Goal: Task Accomplishment & Management: Use online tool/utility

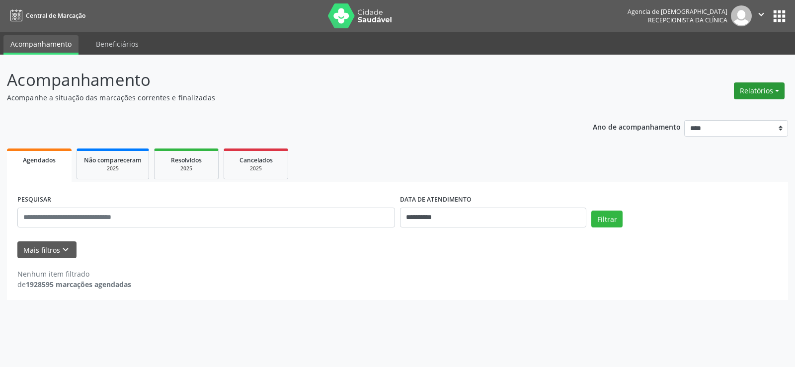
click at [775, 87] on button "Relatórios" at bounding box center [759, 91] width 51 height 17
click at [711, 110] on link "Agendamentos" at bounding box center [731, 112] width 107 height 14
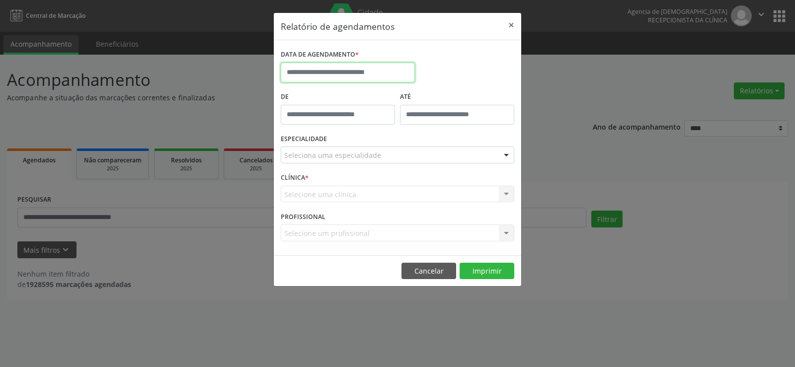
click at [360, 70] on input "text" at bounding box center [348, 73] width 134 height 20
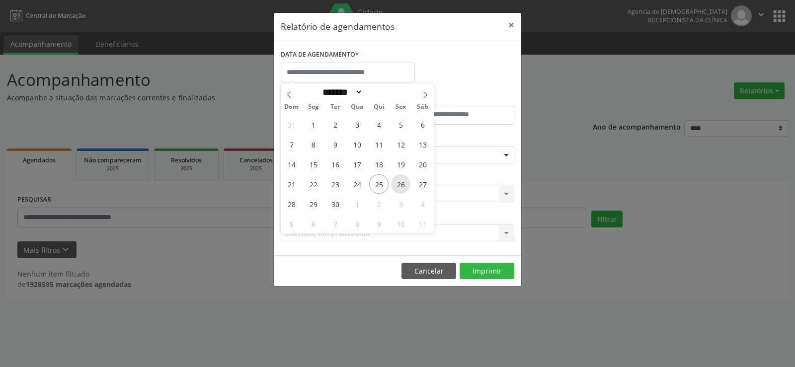
click at [406, 182] on span "26" at bounding box center [400, 183] width 19 height 19
type input "**********"
click at [406, 182] on span "26" at bounding box center [400, 183] width 19 height 19
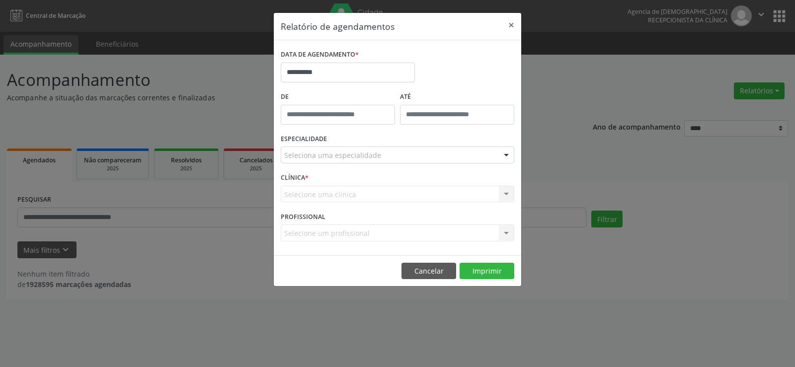
click at [402, 167] on div "ESPECIALIDADE Seleciona uma especialidade Todas as especialidades Alergologia A…" at bounding box center [397, 151] width 239 height 39
click at [402, 164] on div "ESPECIALIDADE Seleciona uma especialidade Todas as especialidades Alergologia A…" at bounding box center [397, 151] width 239 height 39
click at [405, 159] on div "Seleciona uma especialidade" at bounding box center [398, 155] width 234 height 17
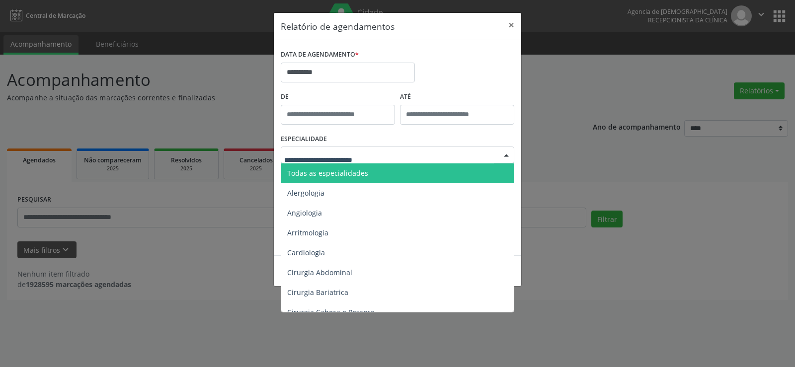
click at [406, 168] on span "Todas as especialidades" at bounding box center [398, 174] width 234 height 20
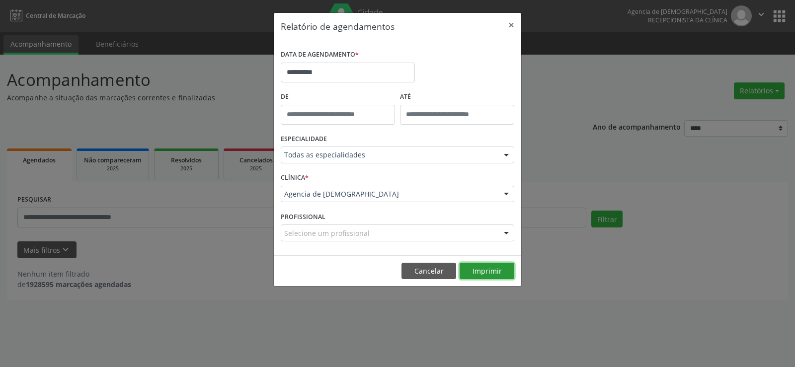
click at [480, 268] on button "Imprimir" at bounding box center [487, 271] width 55 height 17
